Goal: Information Seeking & Learning: Find contact information

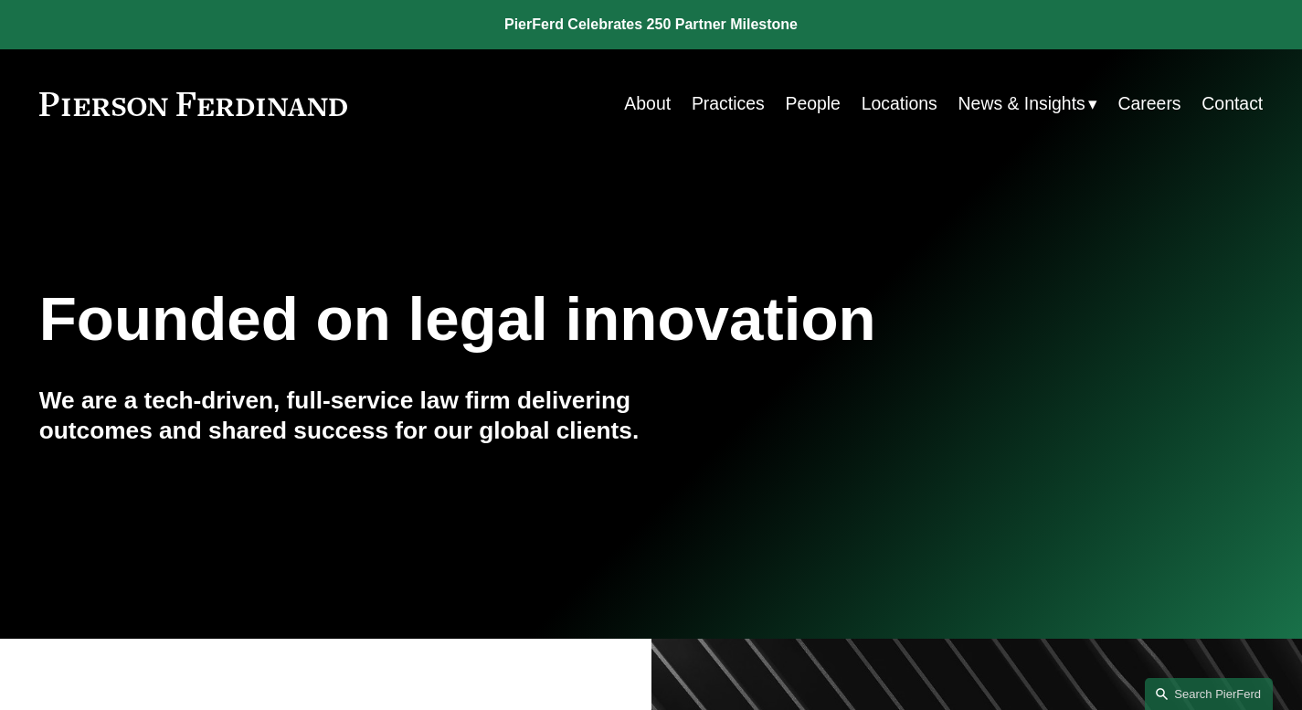
click at [806, 101] on link "People" at bounding box center [812, 104] width 55 height 36
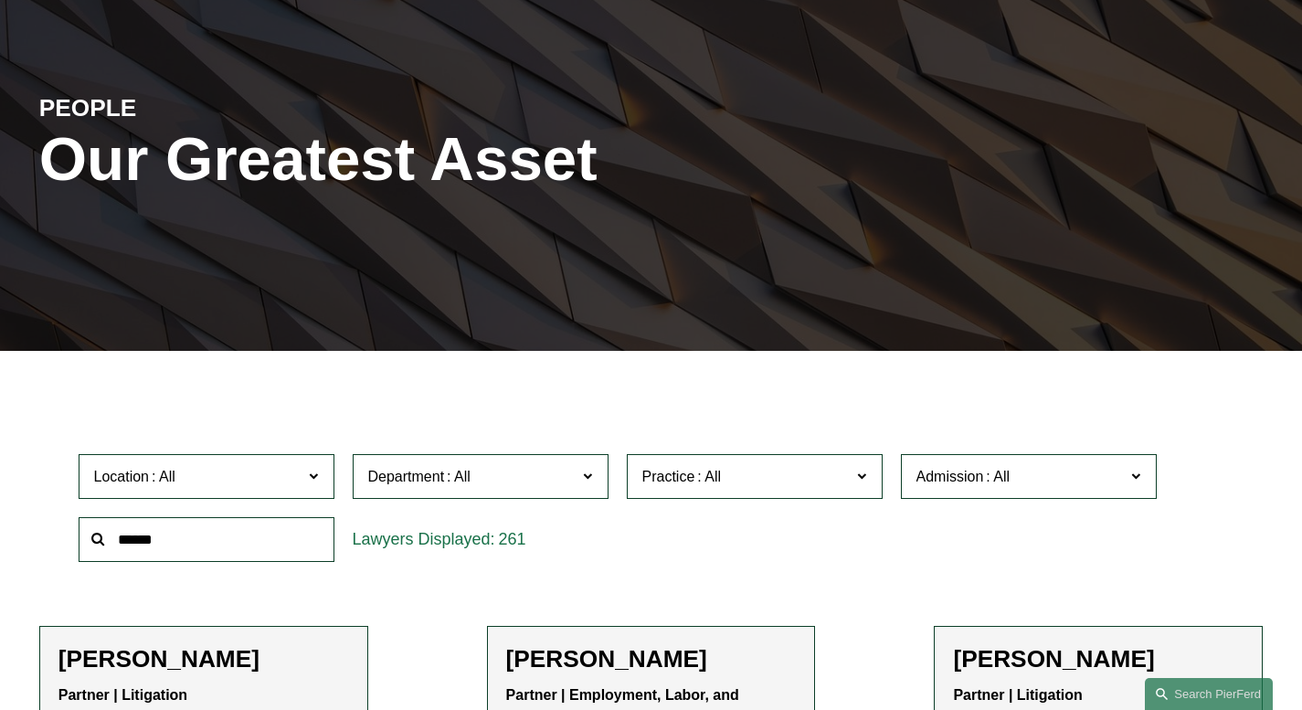
scroll to position [171, 0]
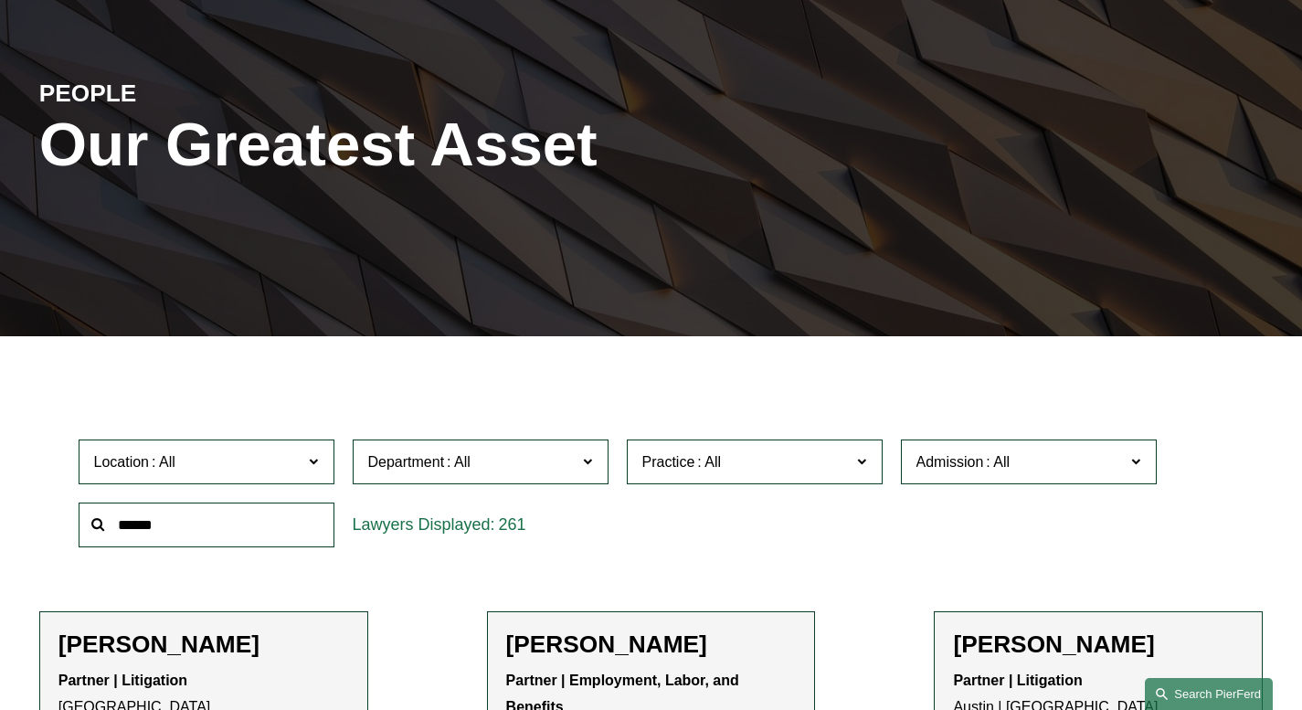
click at [1163, 692] on link "Search this site" at bounding box center [1209, 694] width 128 height 32
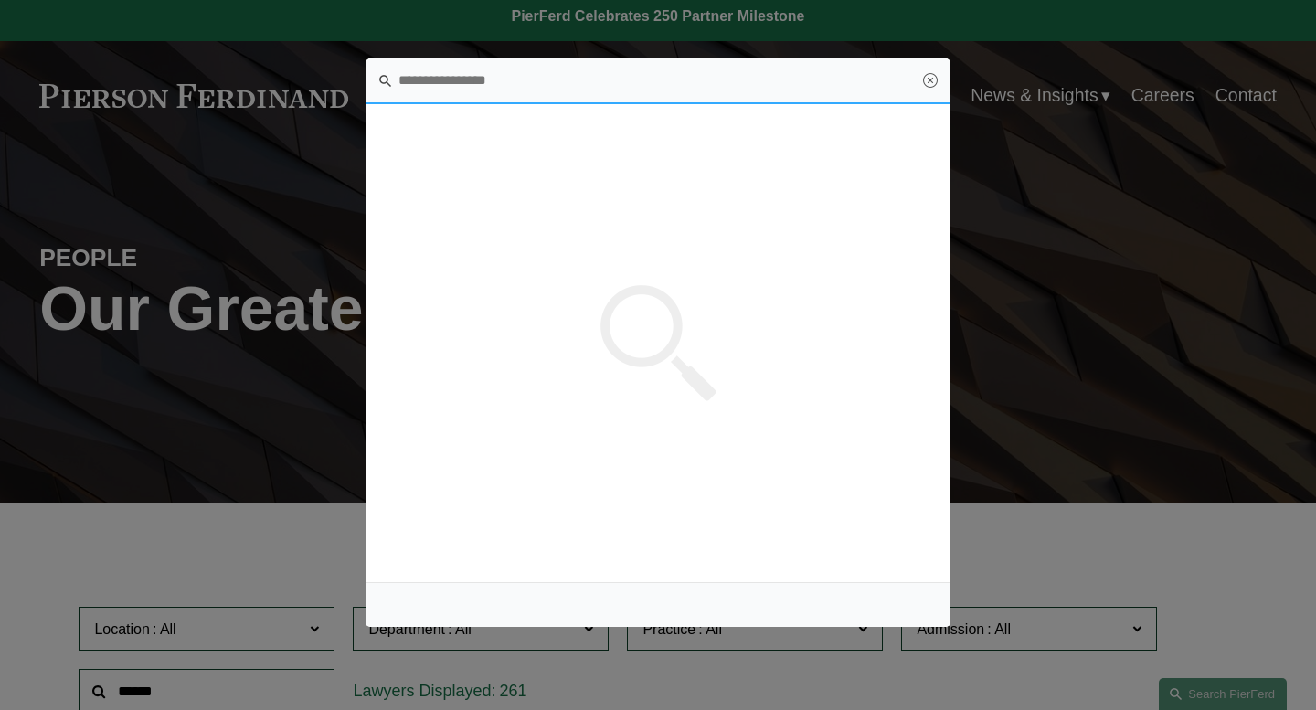
scroll to position [0, 0]
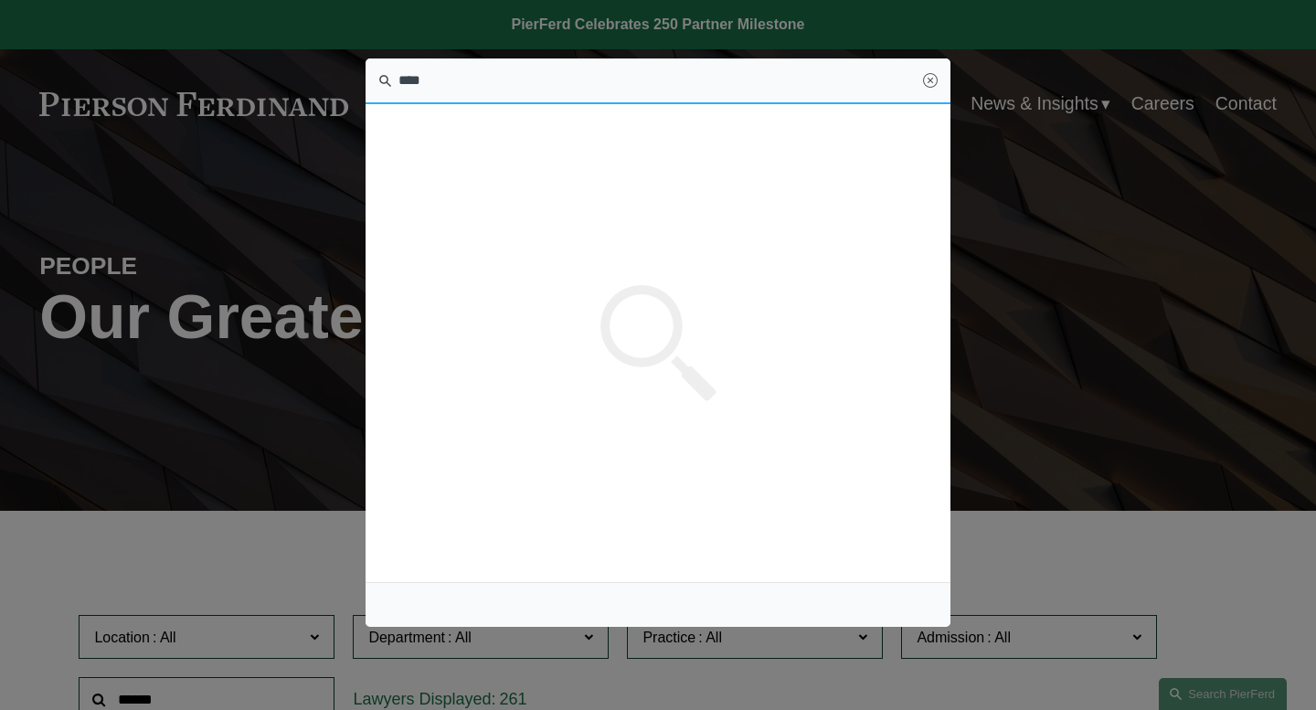
type input "****"
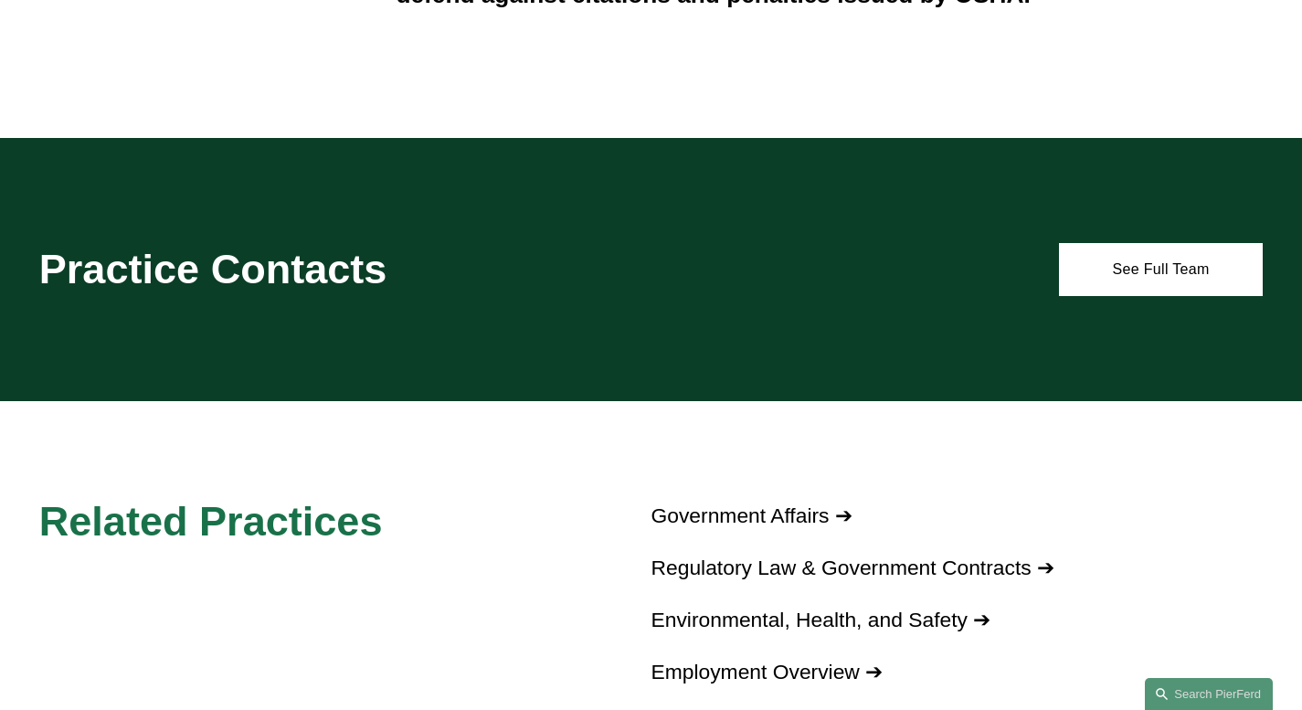
scroll to position [735, 0]
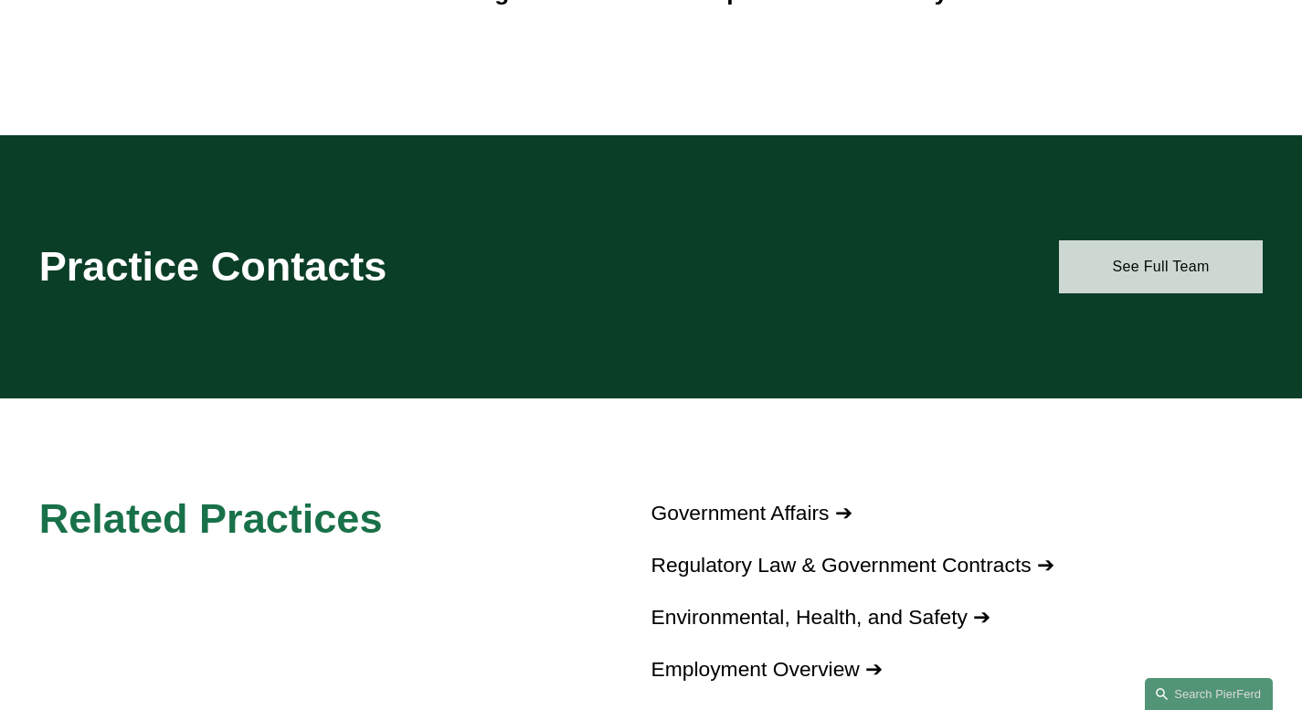
click at [1135, 274] on link "See Full Team" at bounding box center [1161, 266] width 204 height 53
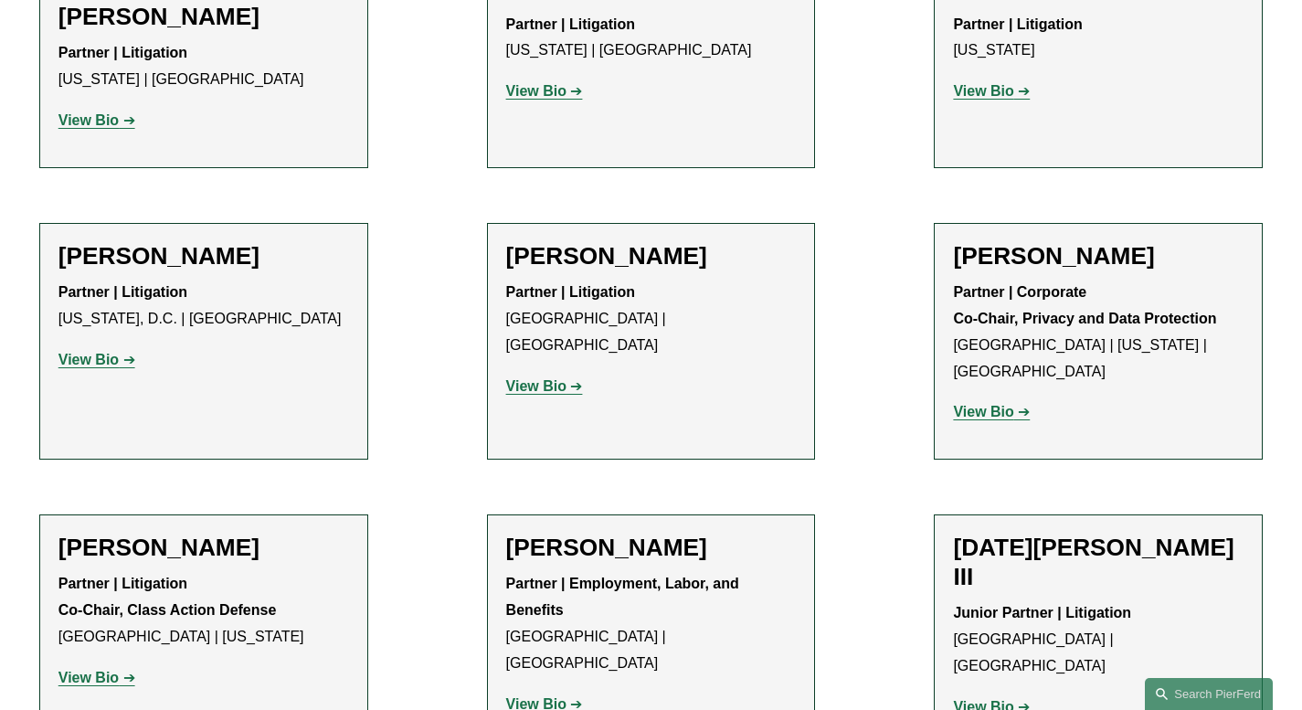
scroll to position [3774, 0]
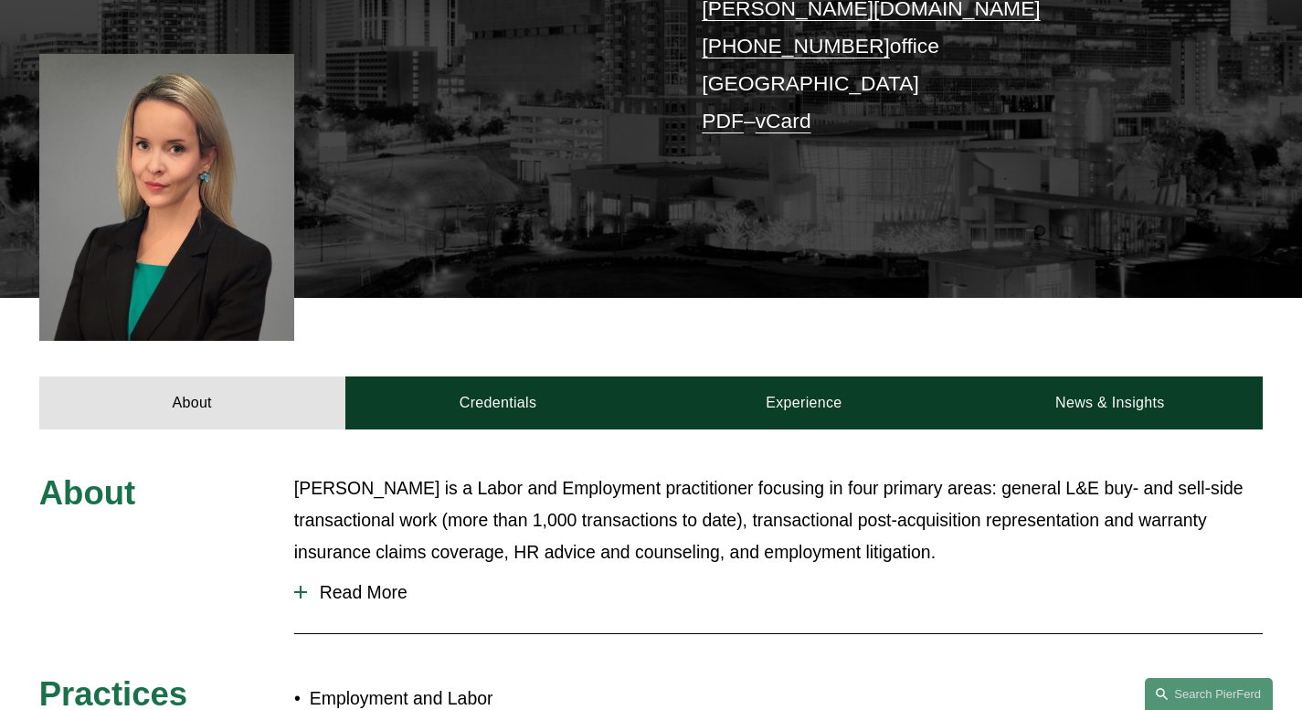
scroll to position [641, 0]
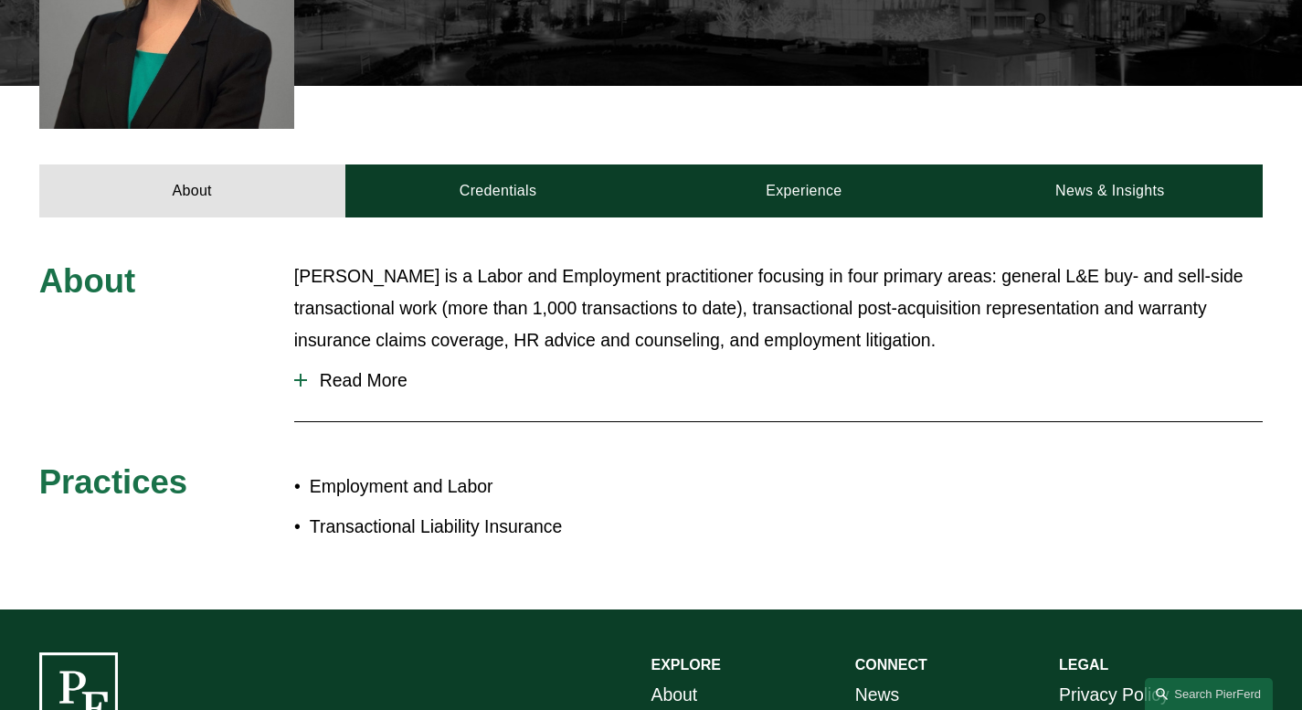
click at [366, 370] on span "Read More" at bounding box center [785, 380] width 956 height 21
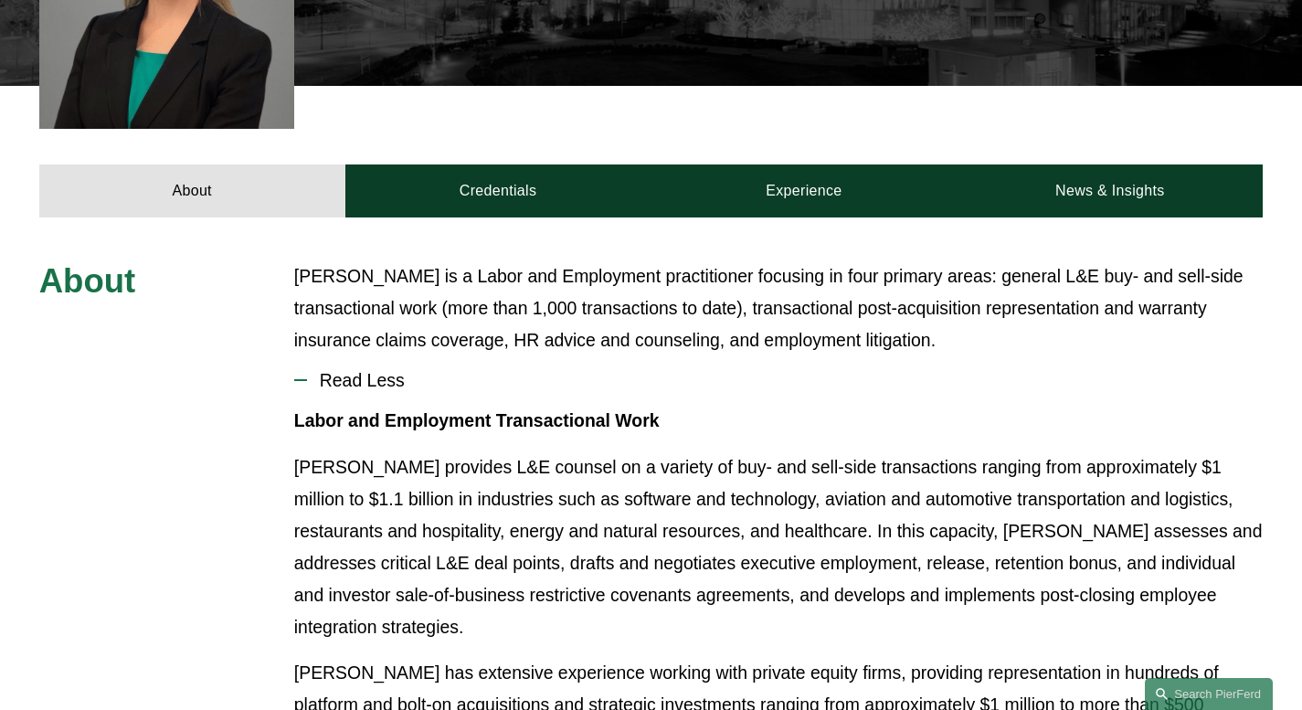
scroll to position [642, 0]
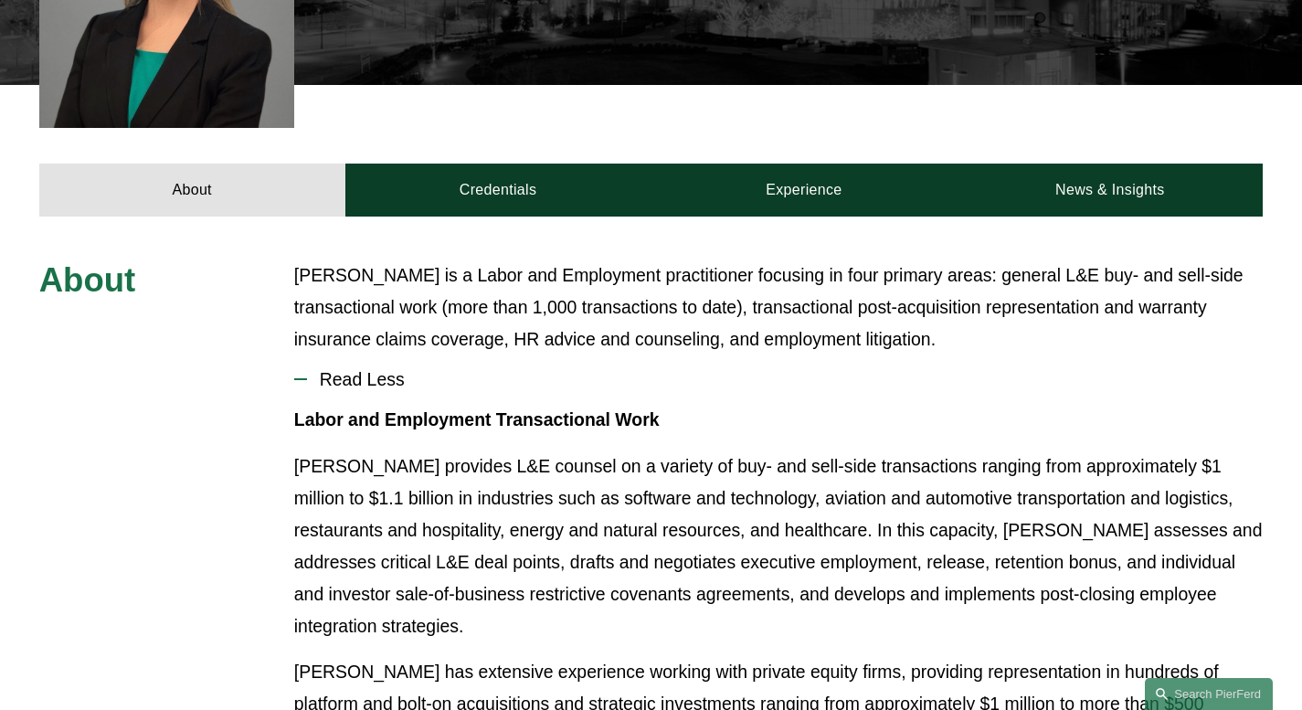
click at [466, 497] on p "[PERSON_NAME] provides L&E counsel on a variety of buy- and sell-side transacti…" at bounding box center [778, 546] width 968 height 192
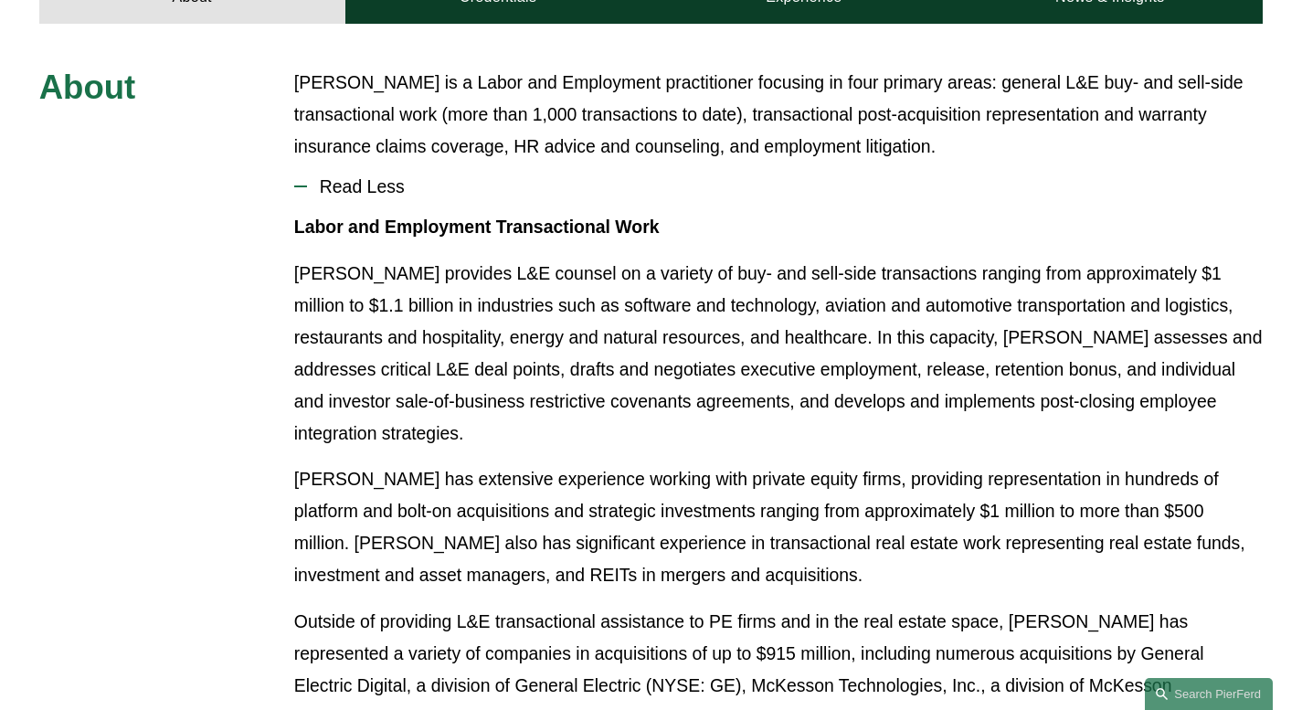
scroll to position [834, 0]
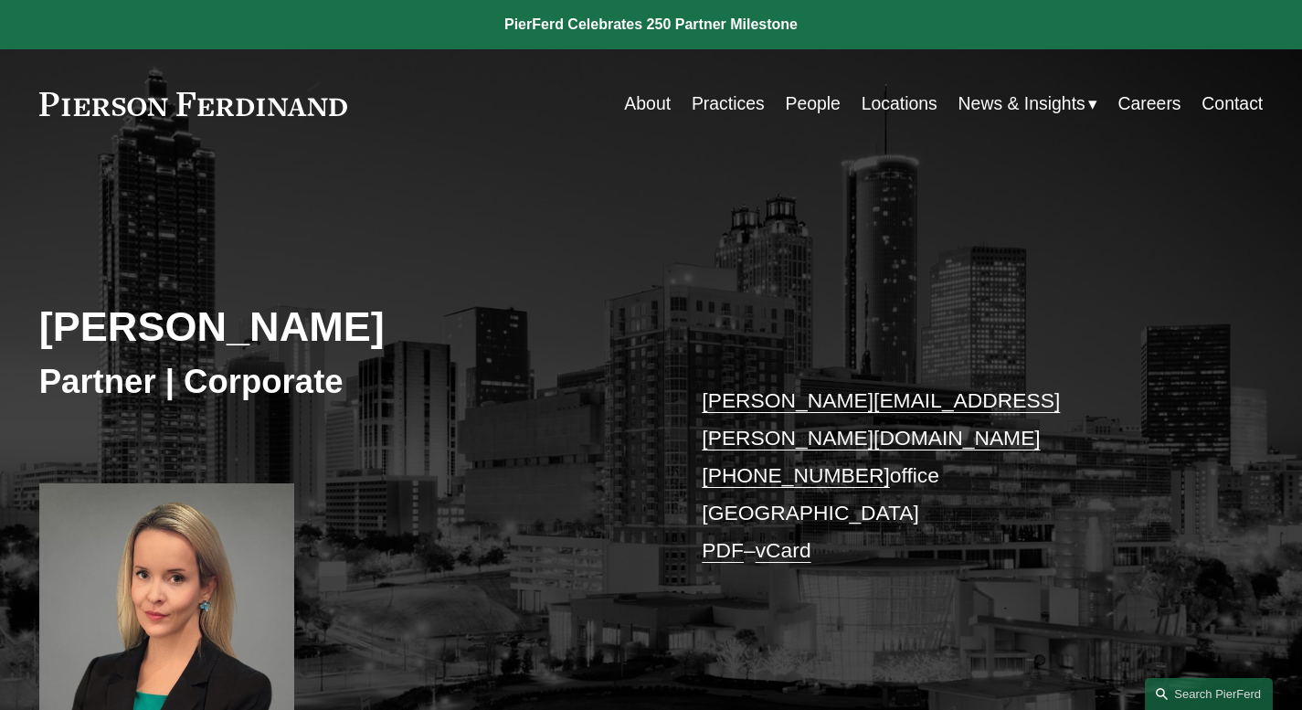
scroll to position [834, 0]
